Goal: Check status: Check status

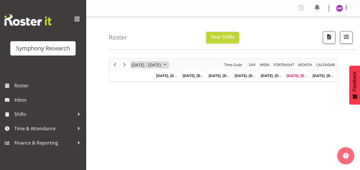
click at [168, 64] on span "August 25 - 31, 2025" at bounding box center [164, 64] width 7 height 7
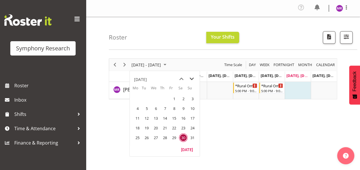
click at [191, 79] on span "next month" at bounding box center [192, 79] width 10 height 10
click at [135, 101] on span "1" at bounding box center [137, 98] width 9 height 9
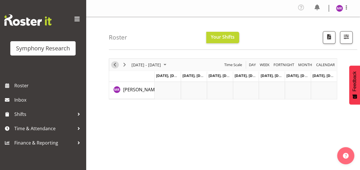
click at [114, 63] on span "Previous" at bounding box center [114, 64] width 7 height 7
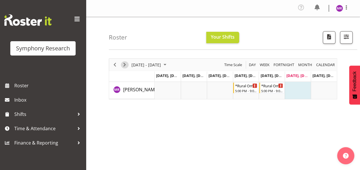
click at [123, 65] on span "Next" at bounding box center [124, 64] width 7 height 7
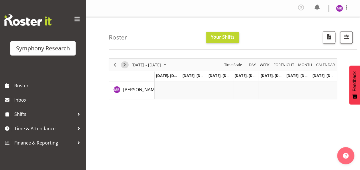
click at [123, 65] on span "Next" at bounding box center [124, 64] width 7 height 7
click at [112, 65] on span "Previous" at bounding box center [114, 64] width 7 height 7
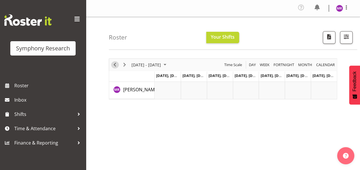
click at [112, 65] on span "Previous" at bounding box center [114, 64] width 7 height 7
click at [113, 66] on span "Previous" at bounding box center [114, 64] width 7 height 7
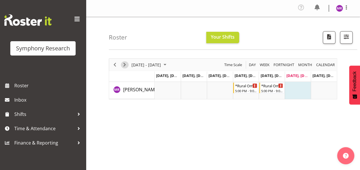
click at [124, 64] on span "Next" at bounding box center [124, 64] width 7 height 7
